Goal: Transaction & Acquisition: Subscribe to service/newsletter

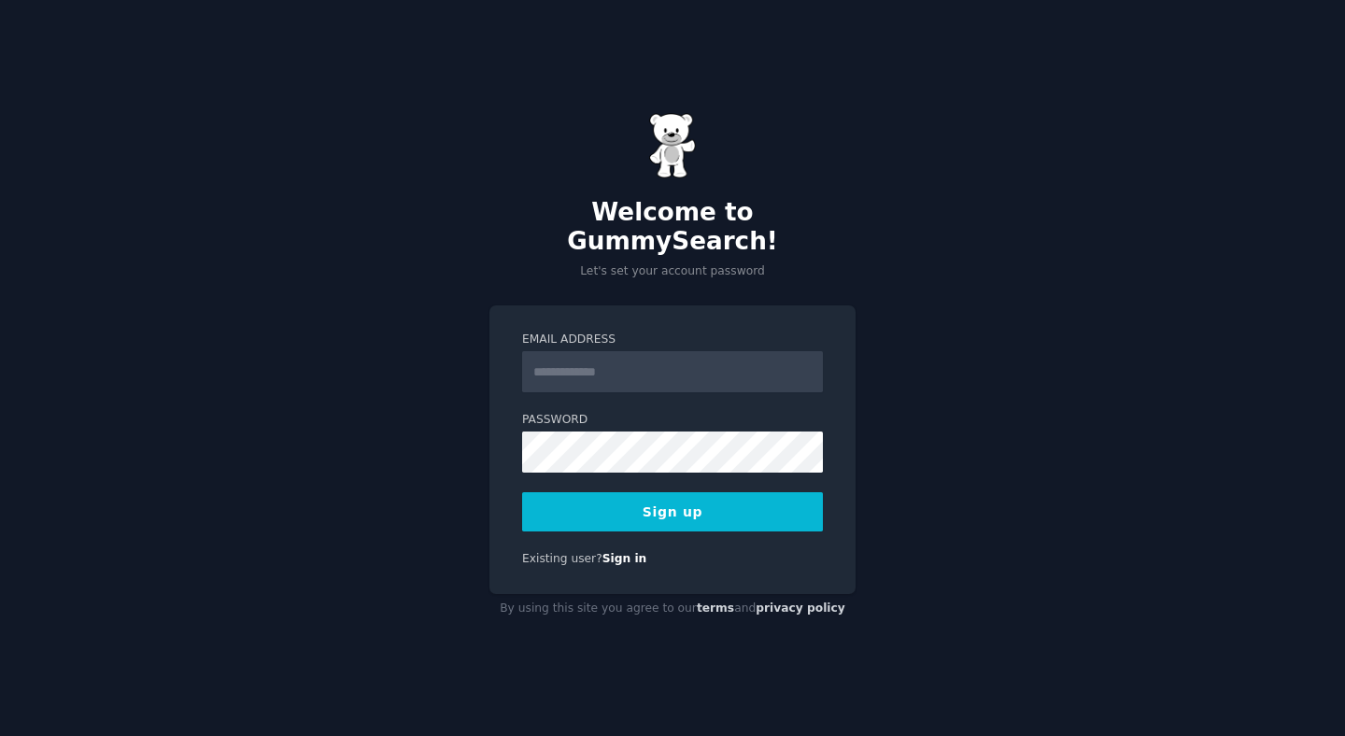
click at [656, 357] on input "Email Address" at bounding box center [672, 371] width 301 height 41
type input "**********"
click at [672, 500] on button "Sign up" at bounding box center [672, 511] width 301 height 39
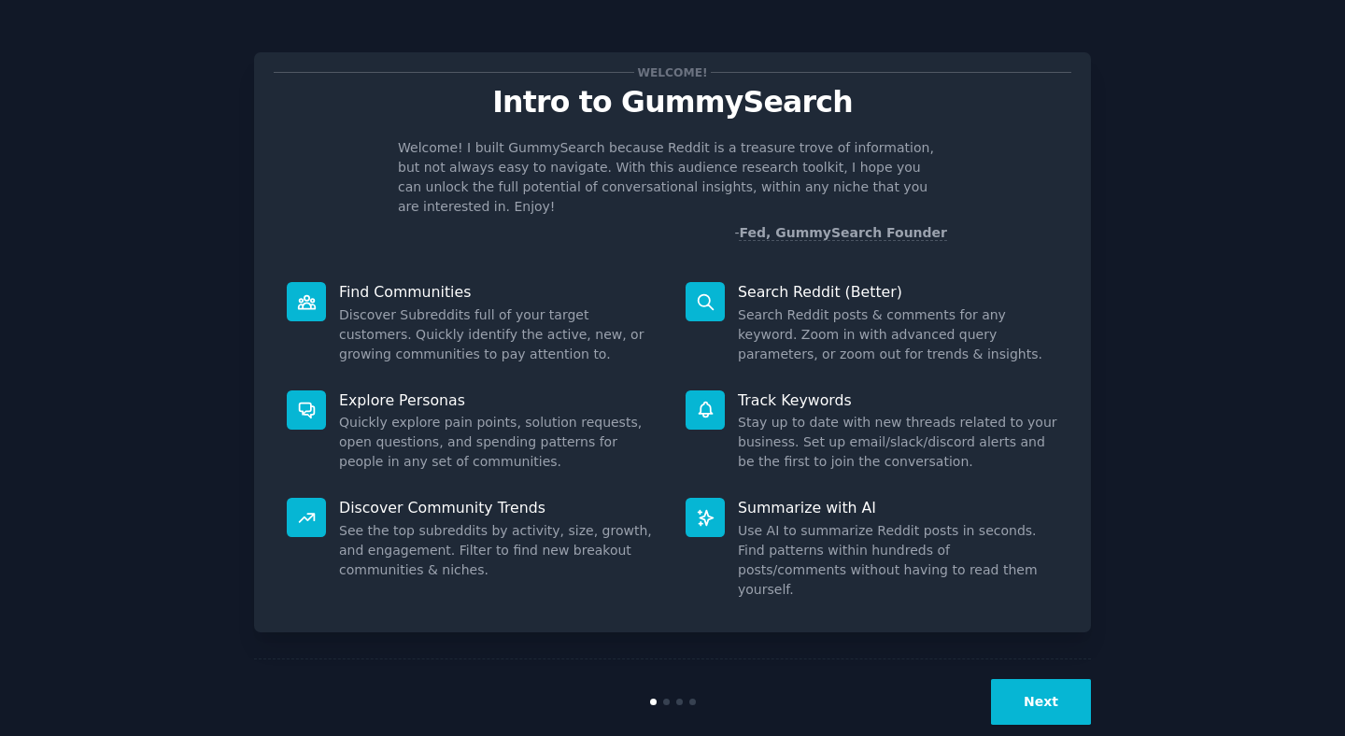
click at [1047, 679] on button "Next" at bounding box center [1041, 702] width 100 height 46
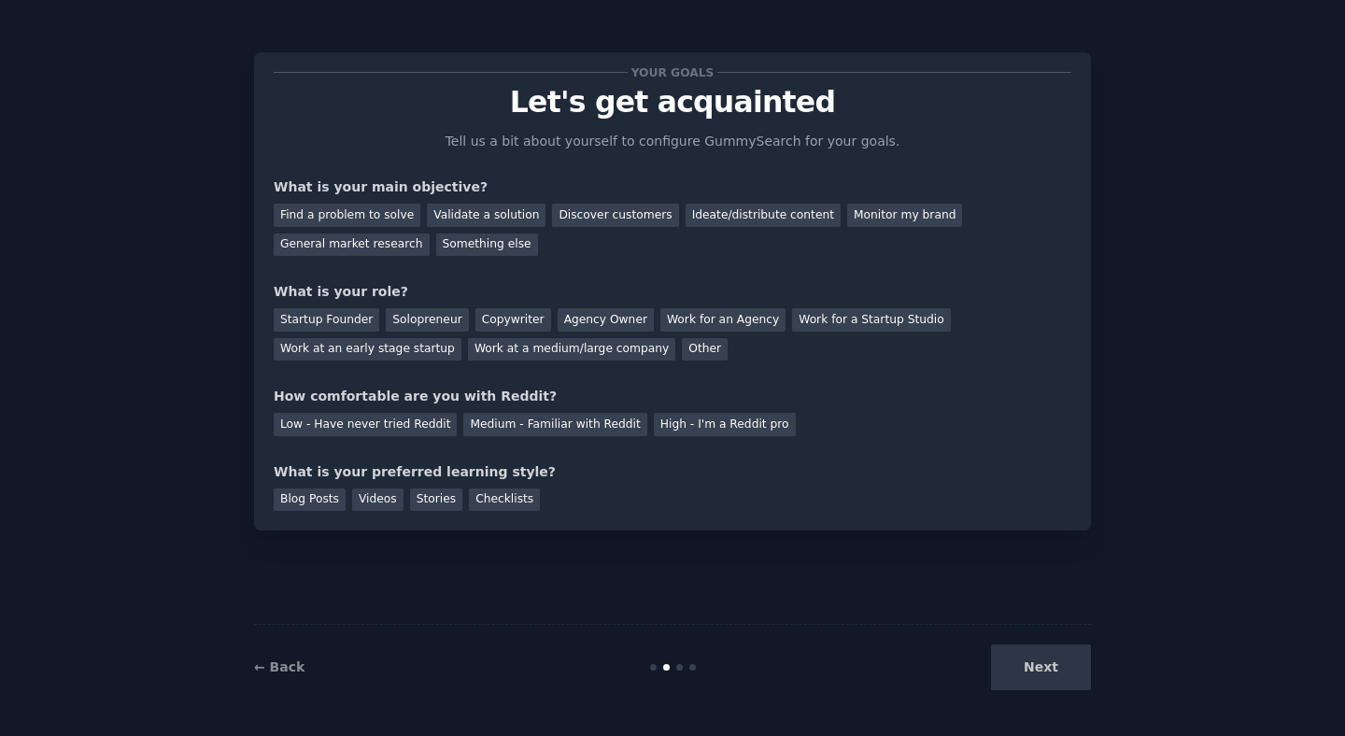
click at [1047, 655] on div "Next" at bounding box center [951, 667] width 279 height 46
click at [349, 214] on div "Find a problem to solve" at bounding box center [347, 215] width 147 height 23
click at [341, 318] on div "Startup Founder" at bounding box center [327, 319] width 106 height 23
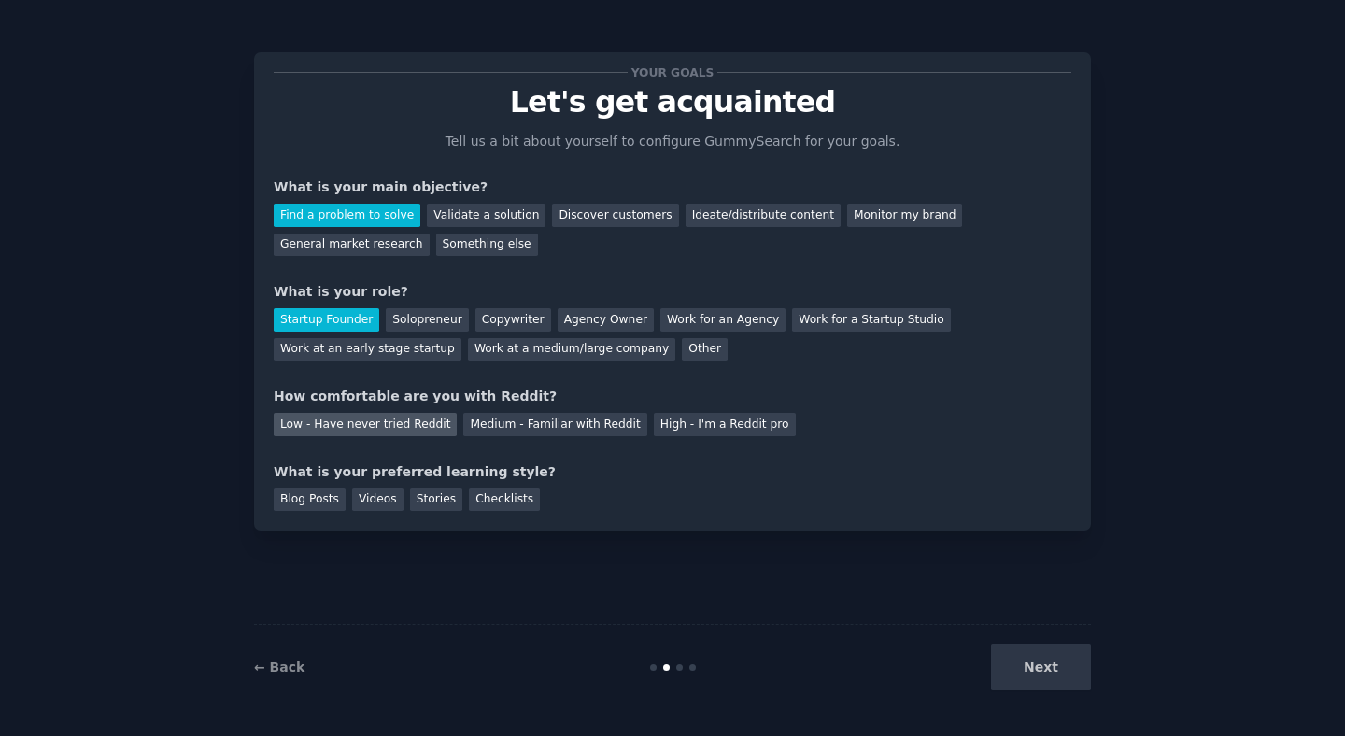
click at [412, 418] on div "Low - Have never tried Reddit" at bounding box center [365, 424] width 183 height 23
click at [334, 504] on div "Blog Posts" at bounding box center [310, 499] width 72 height 23
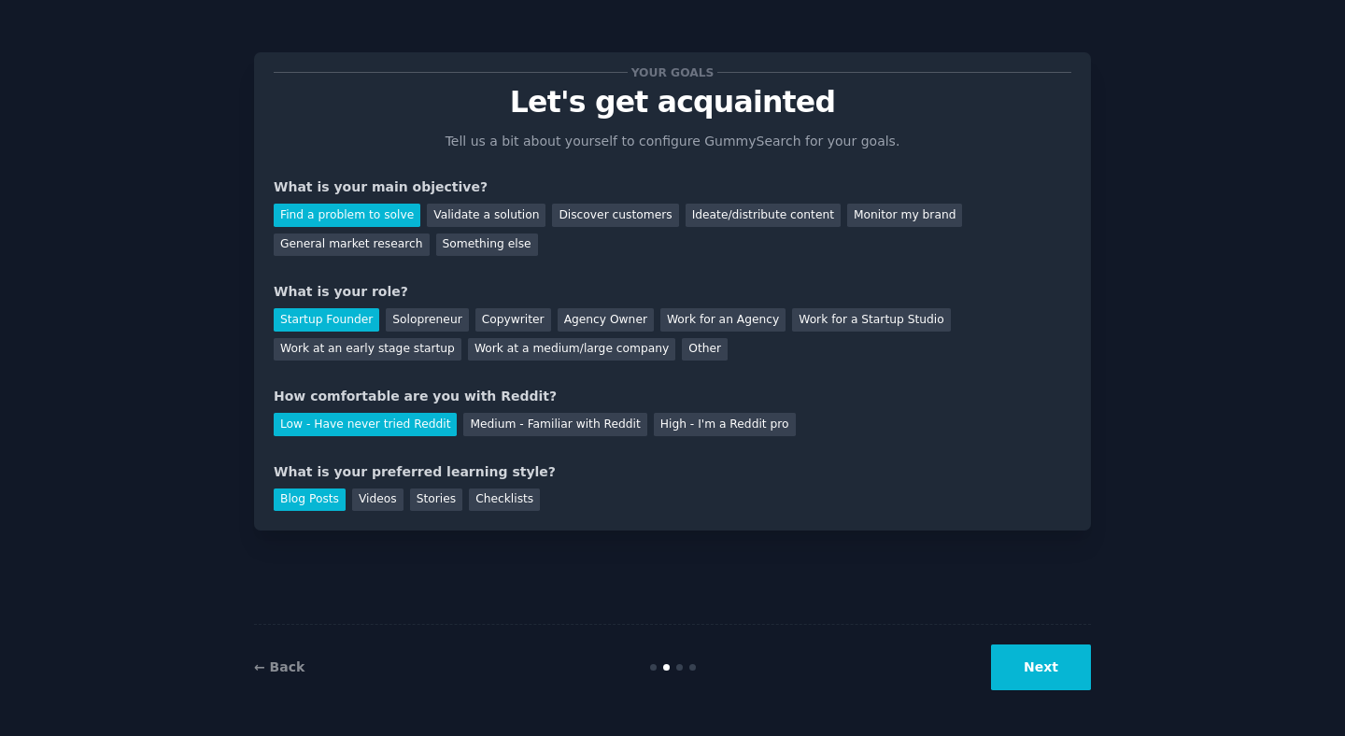
click at [1064, 663] on button "Next" at bounding box center [1041, 667] width 100 height 46
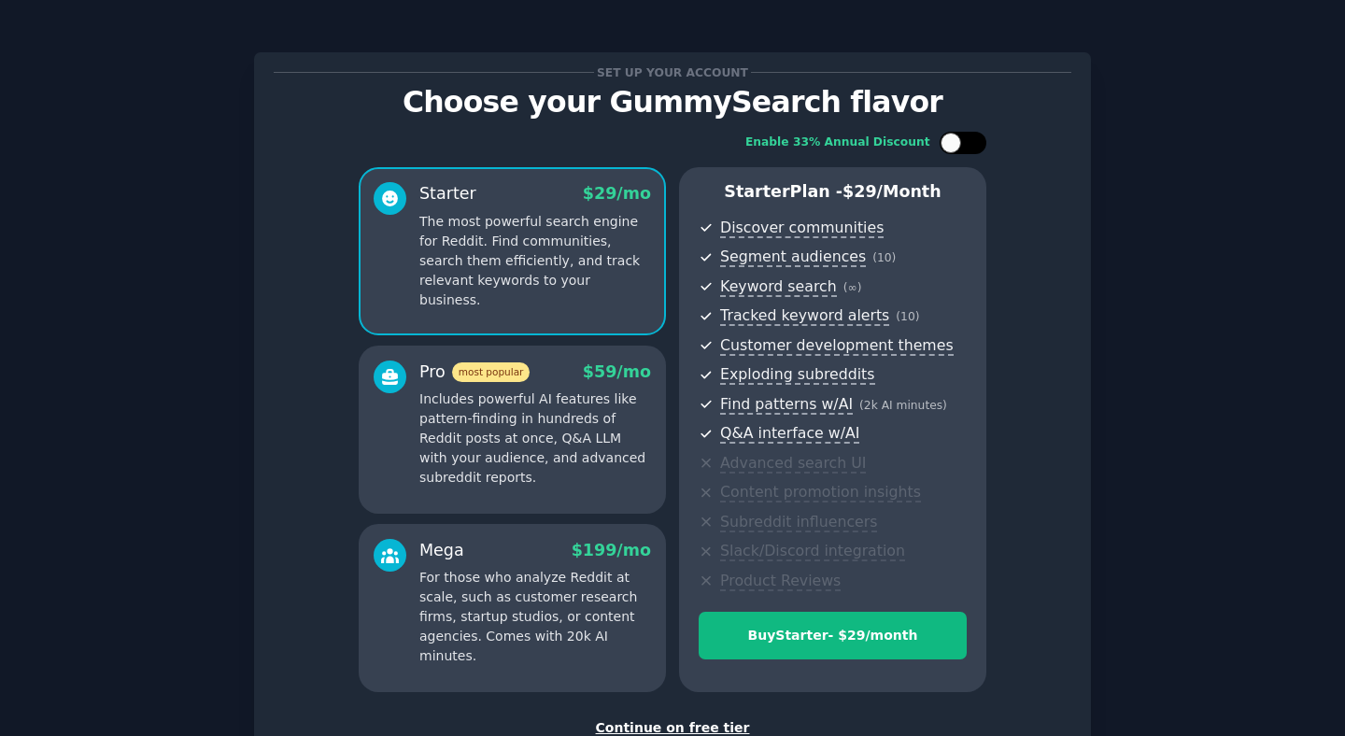
click at [941, 138] on div at bounding box center [950, 143] width 21 height 21
click at [941, 138] on div at bounding box center [963, 143] width 47 height 22
checkbox input "false"
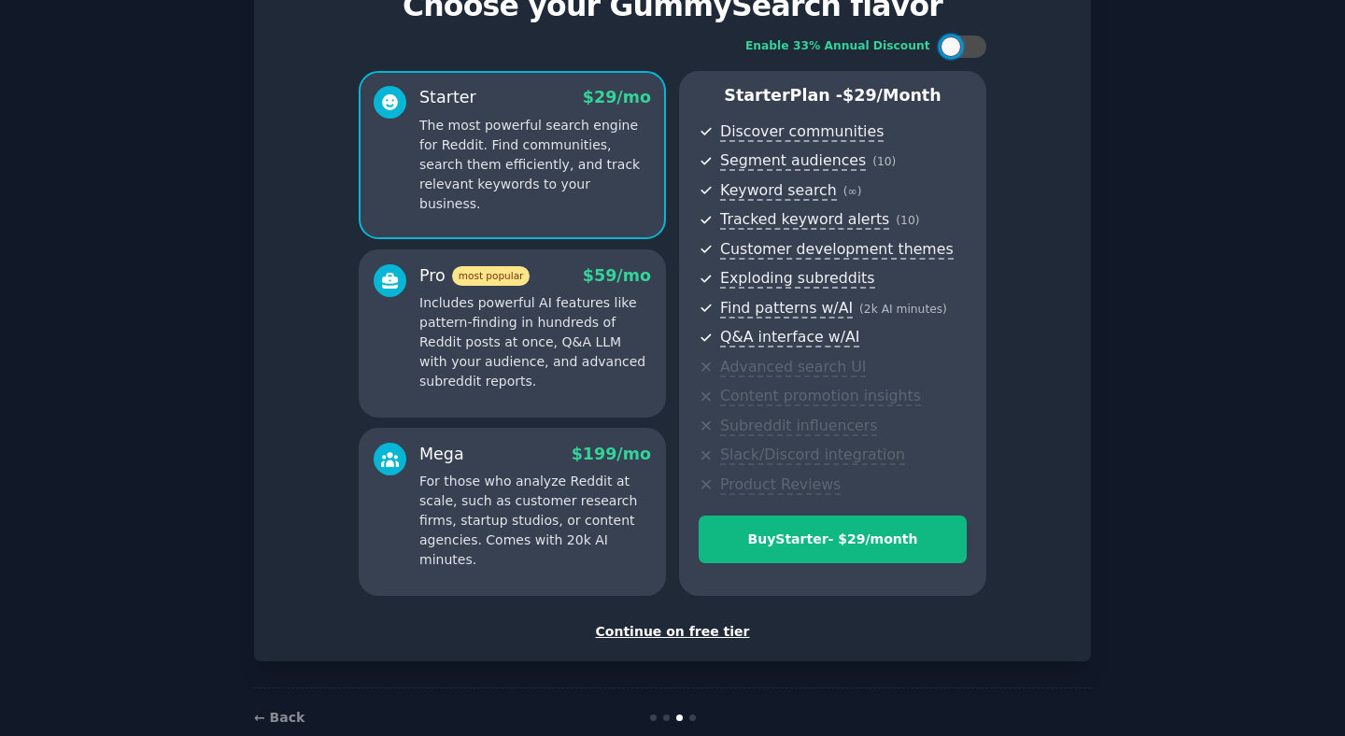
scroll to position [134, 0]
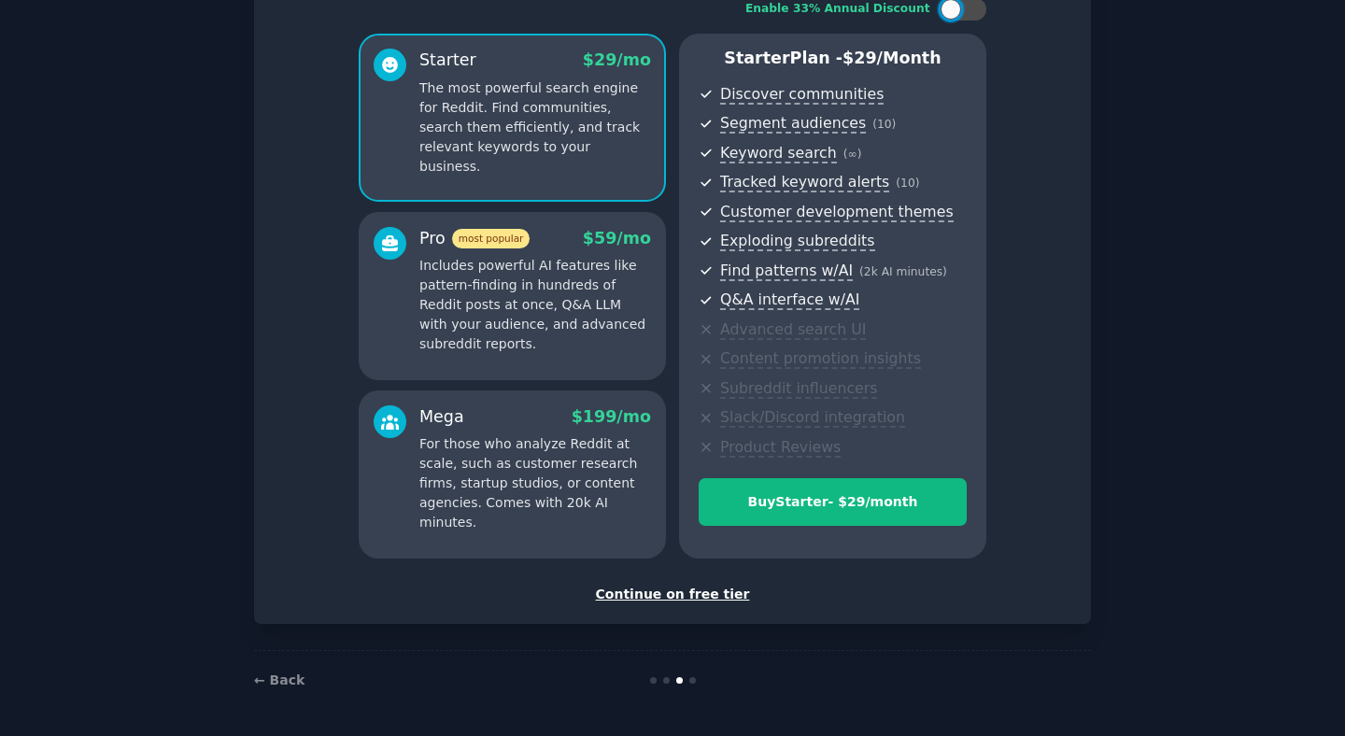
click at [695, 596] on div "Continue on free tier" at bounding box center [673, 595] width 798 height 20
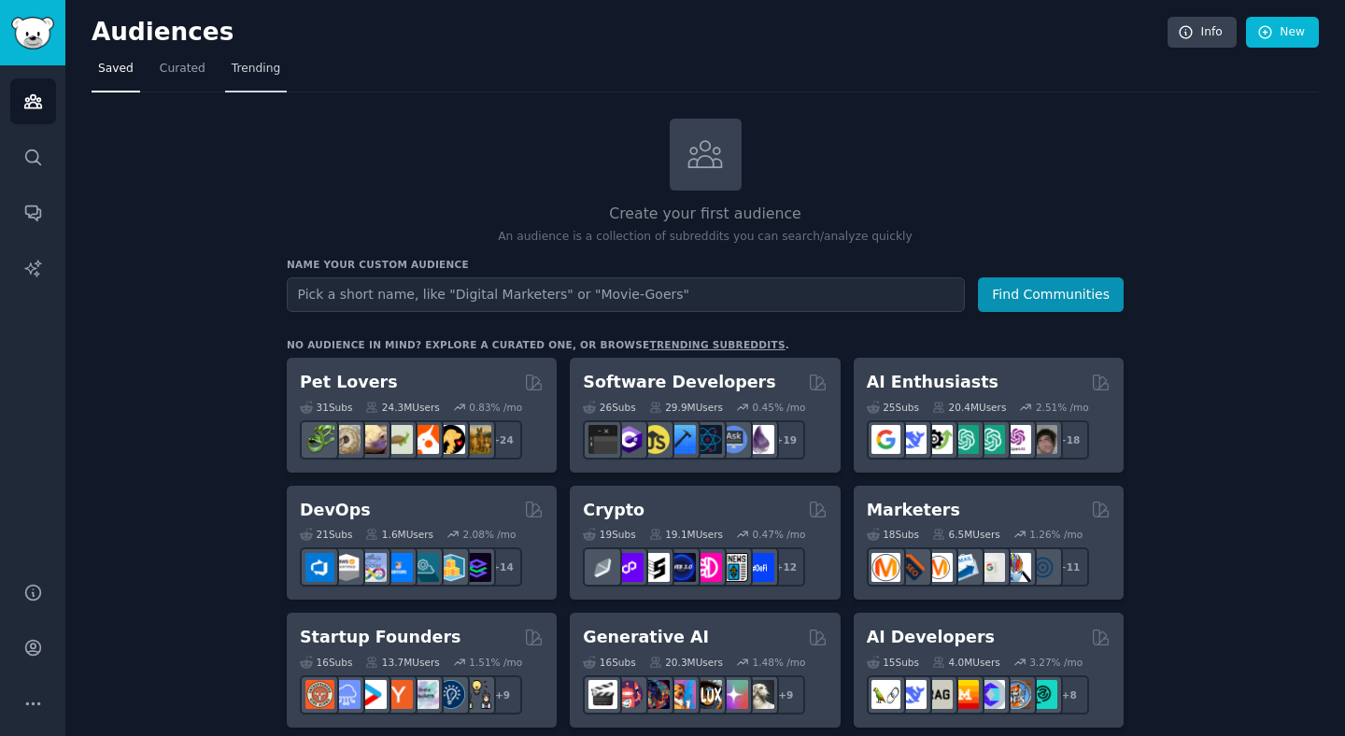
click at [250, 61] on span "Trending" at bounding box center [256, 69] width 49 height 17
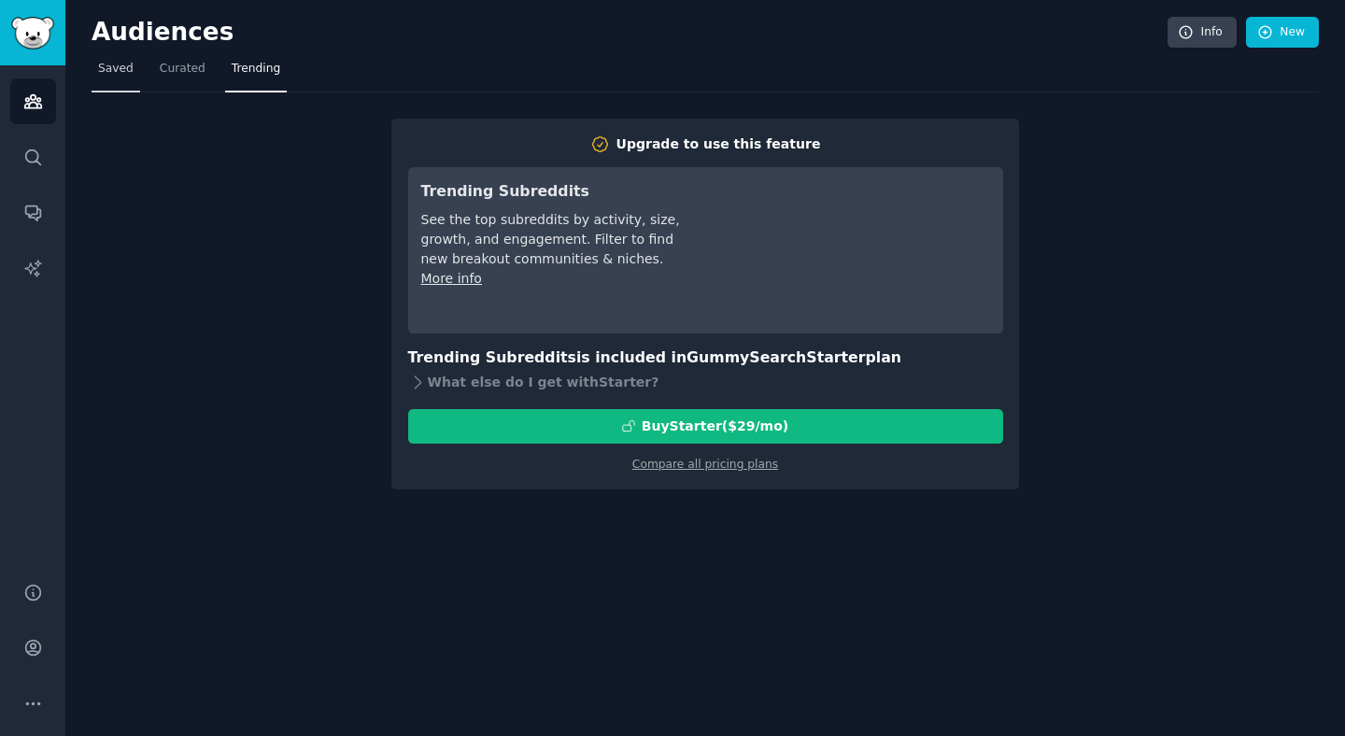
click at [132, 77] on link "Saved" at bounding box center [116, 73] width 49 height 38
